Goal: Transaction & Acquisition: Purchase product/service

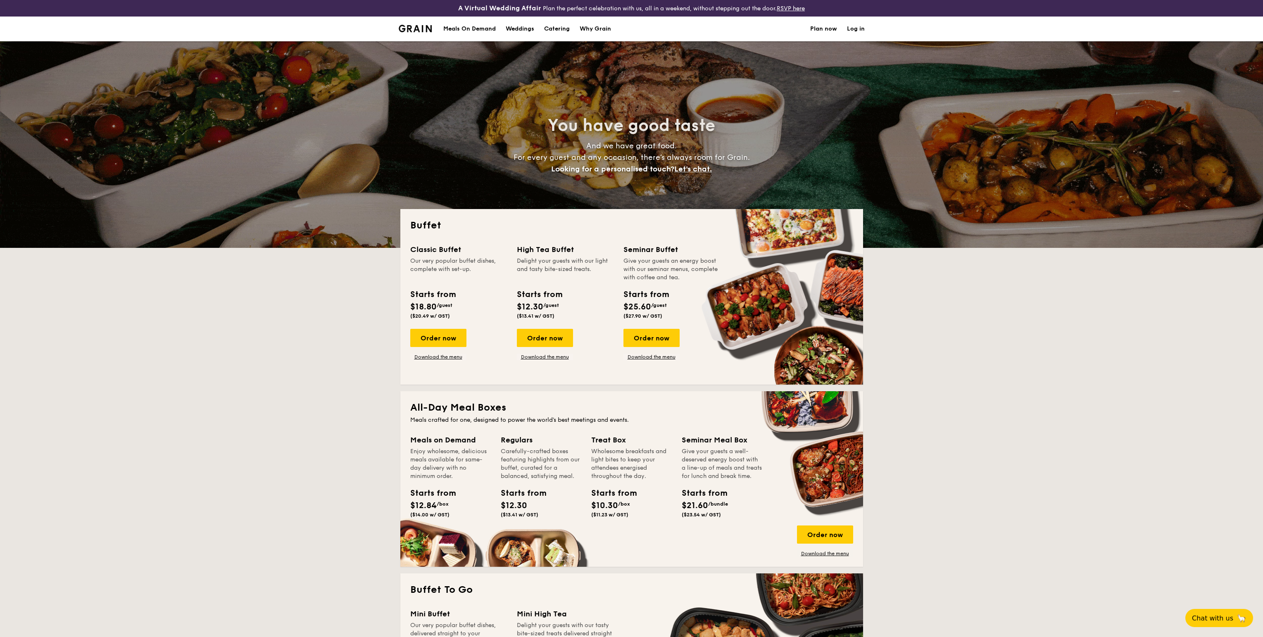
select select
click at [546, 333] on div "Order now" at bounding box center [545, 338] width 56 height 18
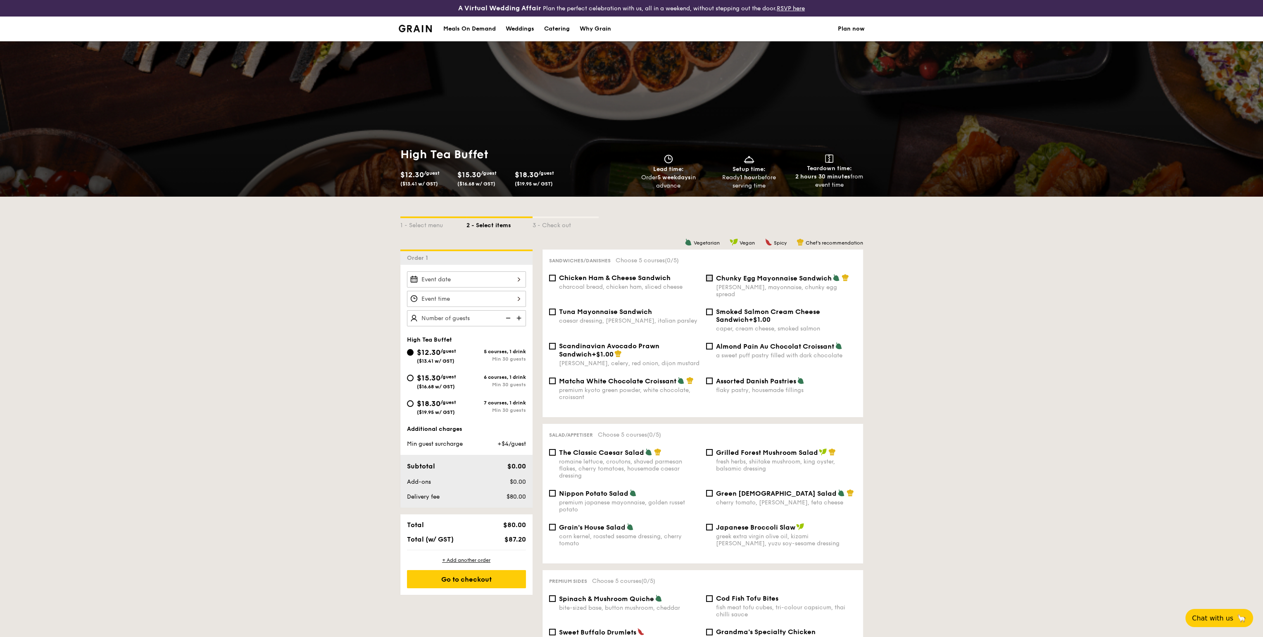
click at [708, 278] on input "Chunky Egg Mayonnaise Sandwich dijon mustard, mayonnaise, chunky egg spread" at bounding box center [709, 278] width 7 height 7
checkbox input "true"
click at [553, 378] on input "Matcha White Chocolate Croissant premium kyoto green powder, white chocolate, c…" at bounding box center [552, 381] width 7 height 7
checkbox input "true"
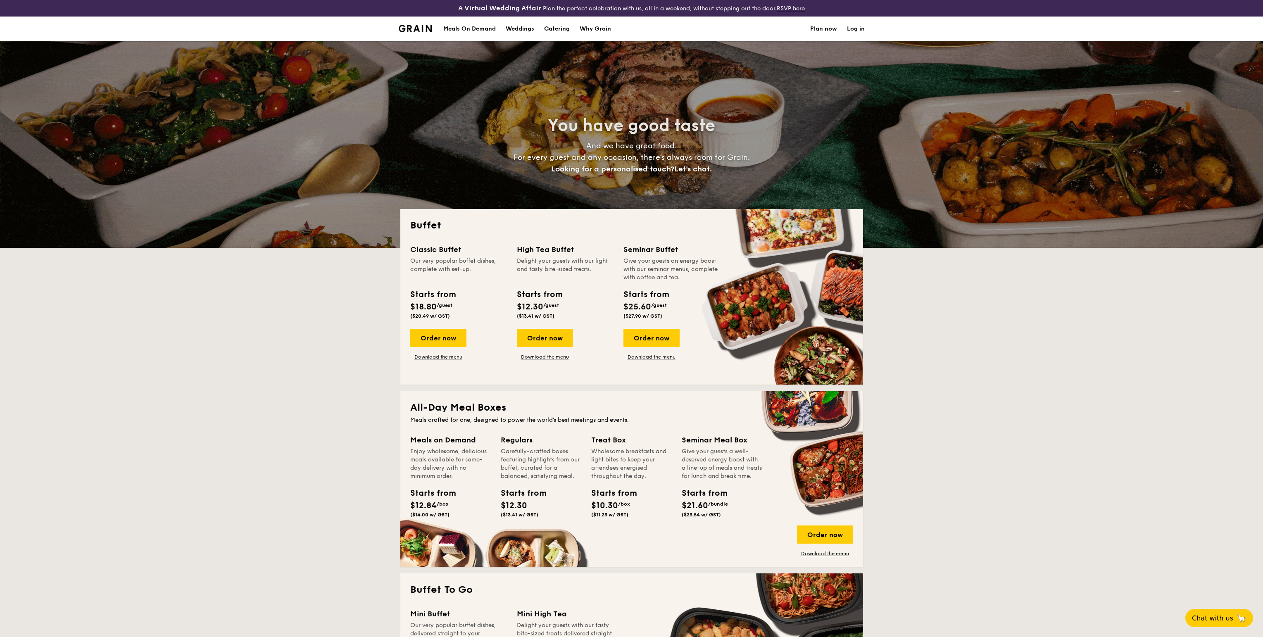
select select
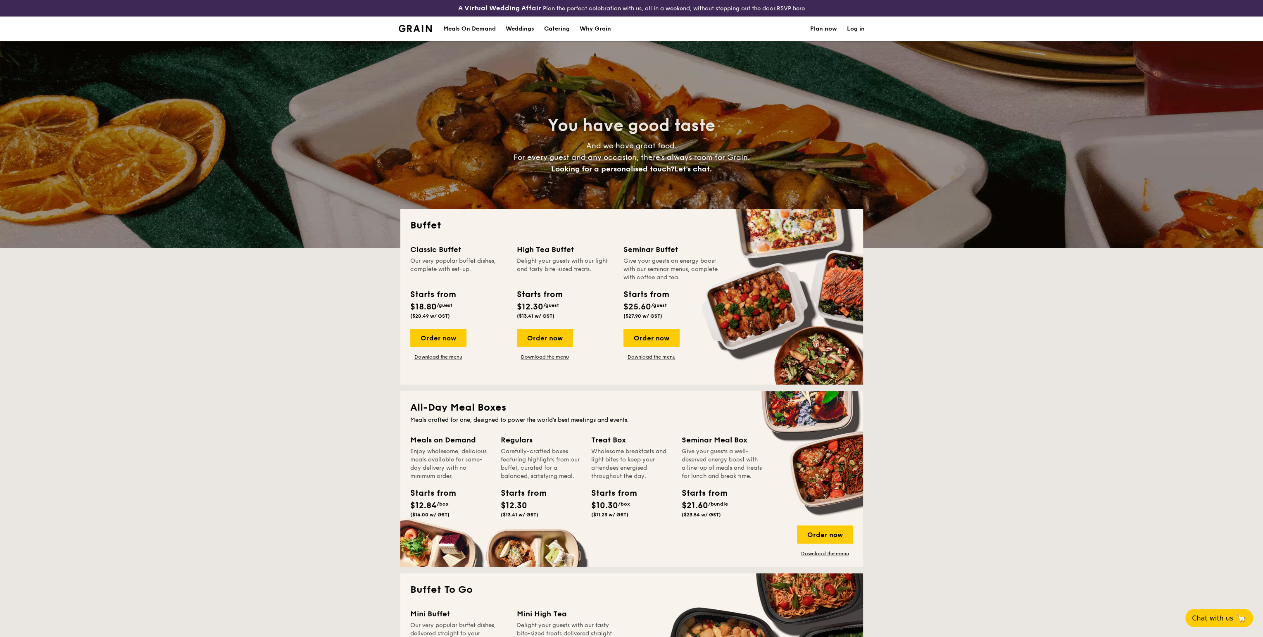
click at [541, 351] on div "Order now Download the menu" at bounding box center [545, 344] width 56 height 31
click at [540, 356] on link "Download the menu" at bounding box center [545, 357] width 56 height 7
